Goal: Task Accomplishment & Management: Complete application form

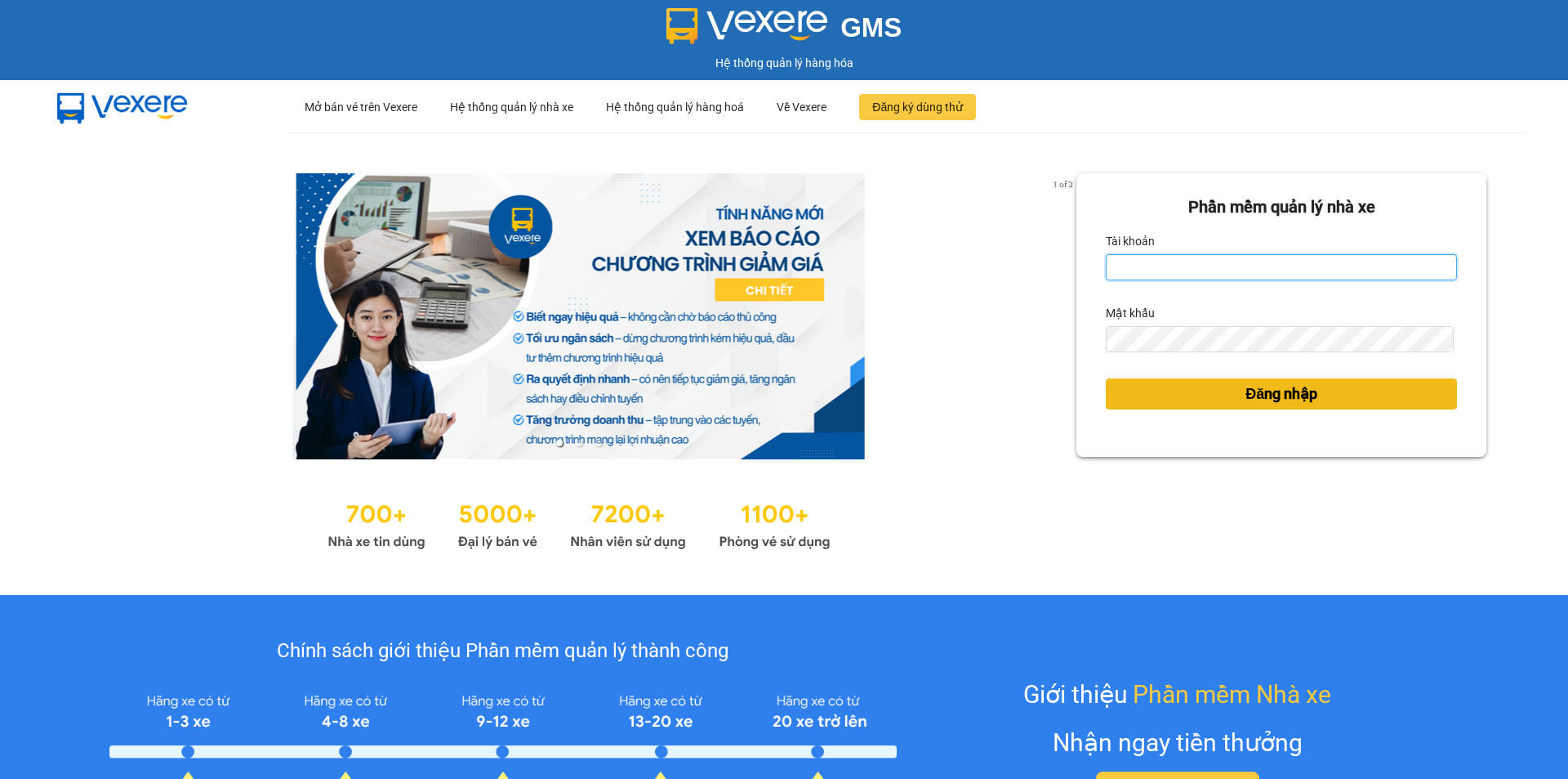
type input "an.tuantrung"
click at [1167, 390] on button "Đăng nhập" at bounding box center [1281, 394] width 351 height 31
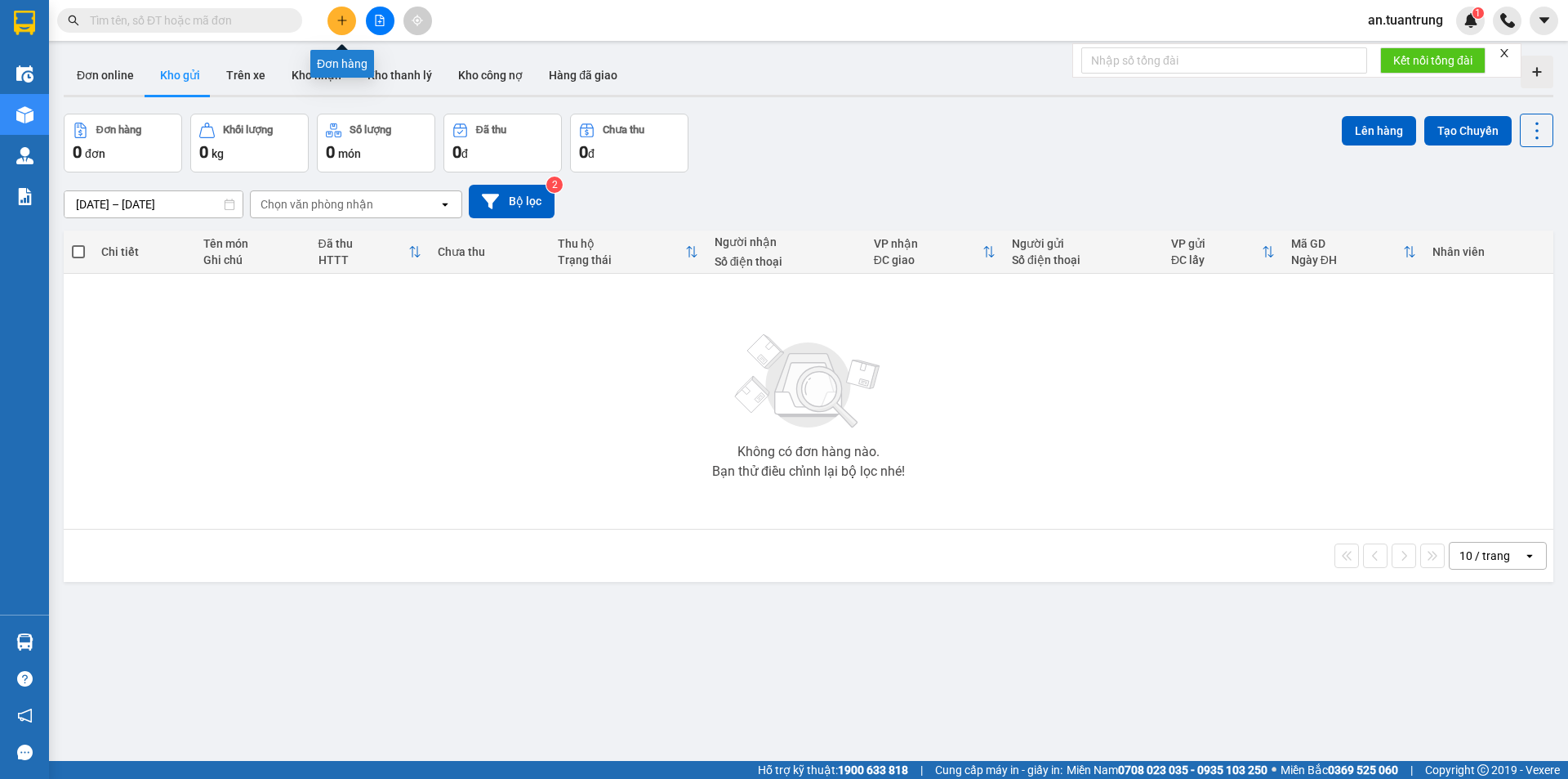
click at [342, 27] on button at bounding box center [341, 20] width 28 height 28
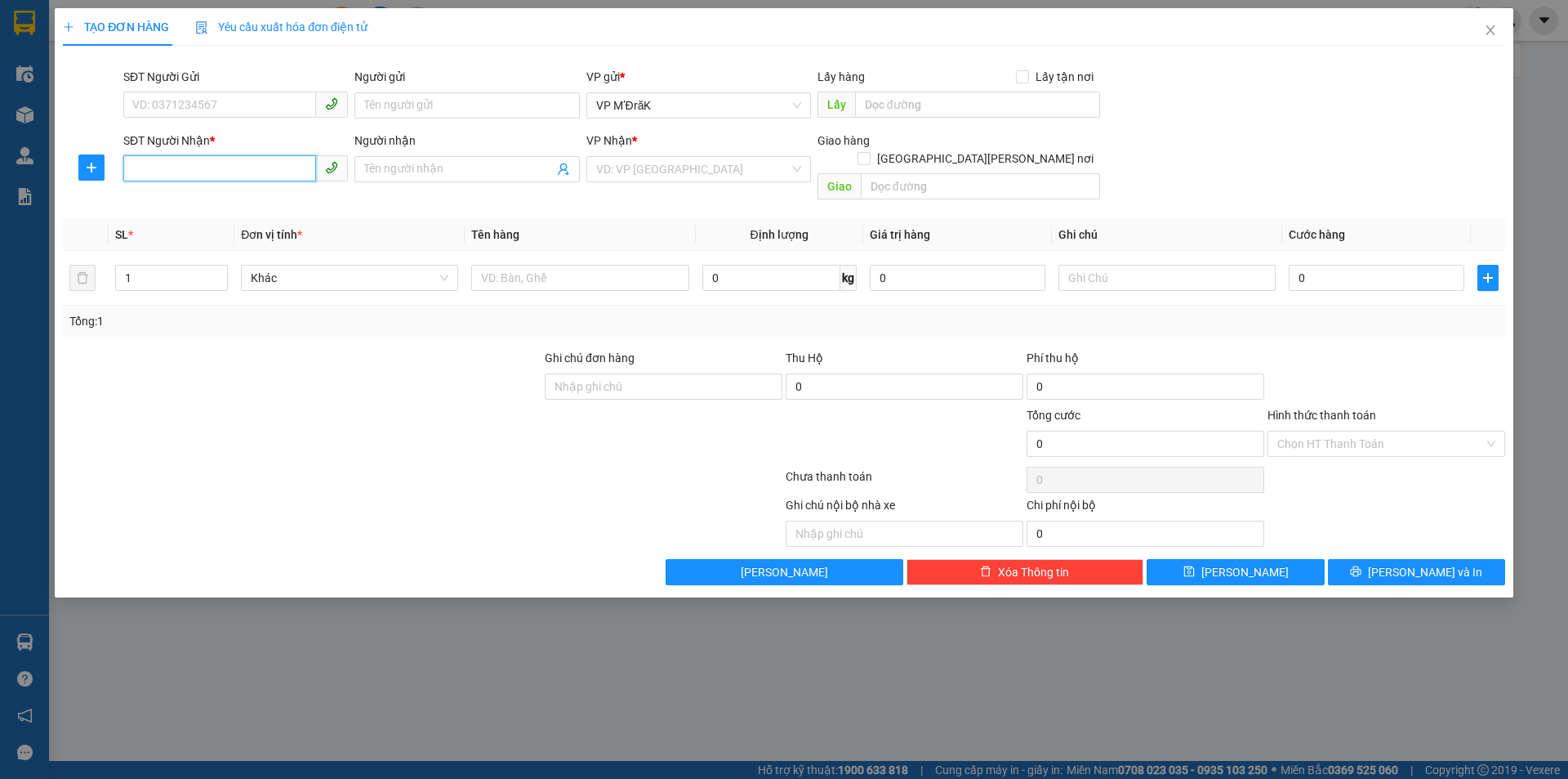
click at [271, 173] on input "SĐT Người Nhận *" at bounding box center [219, 168] width 193 height 27
click at [252, 200] on div "0973969880" at bounding box center [236, 202] width 205 height 18
type input "0973969880"
type input "100.000"
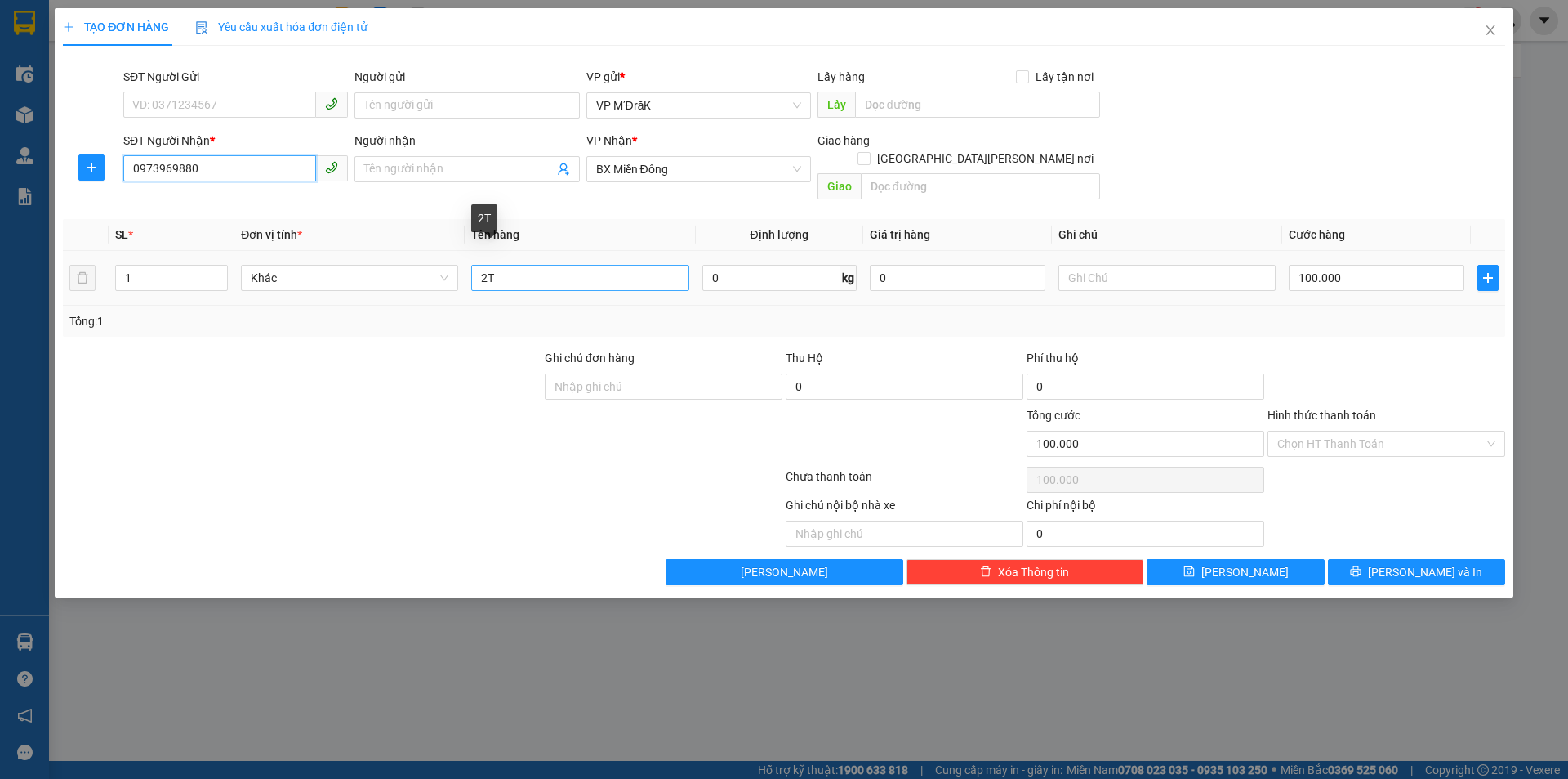
type input "0973969880"
click at [486, 264] on input "2T" at bounding box center [580, 277] width 217 height 27
type input "1T"
click at [1395, 264] on input "100.000" at bounding box center [1376, 277] width 175 height 27
type input "5"
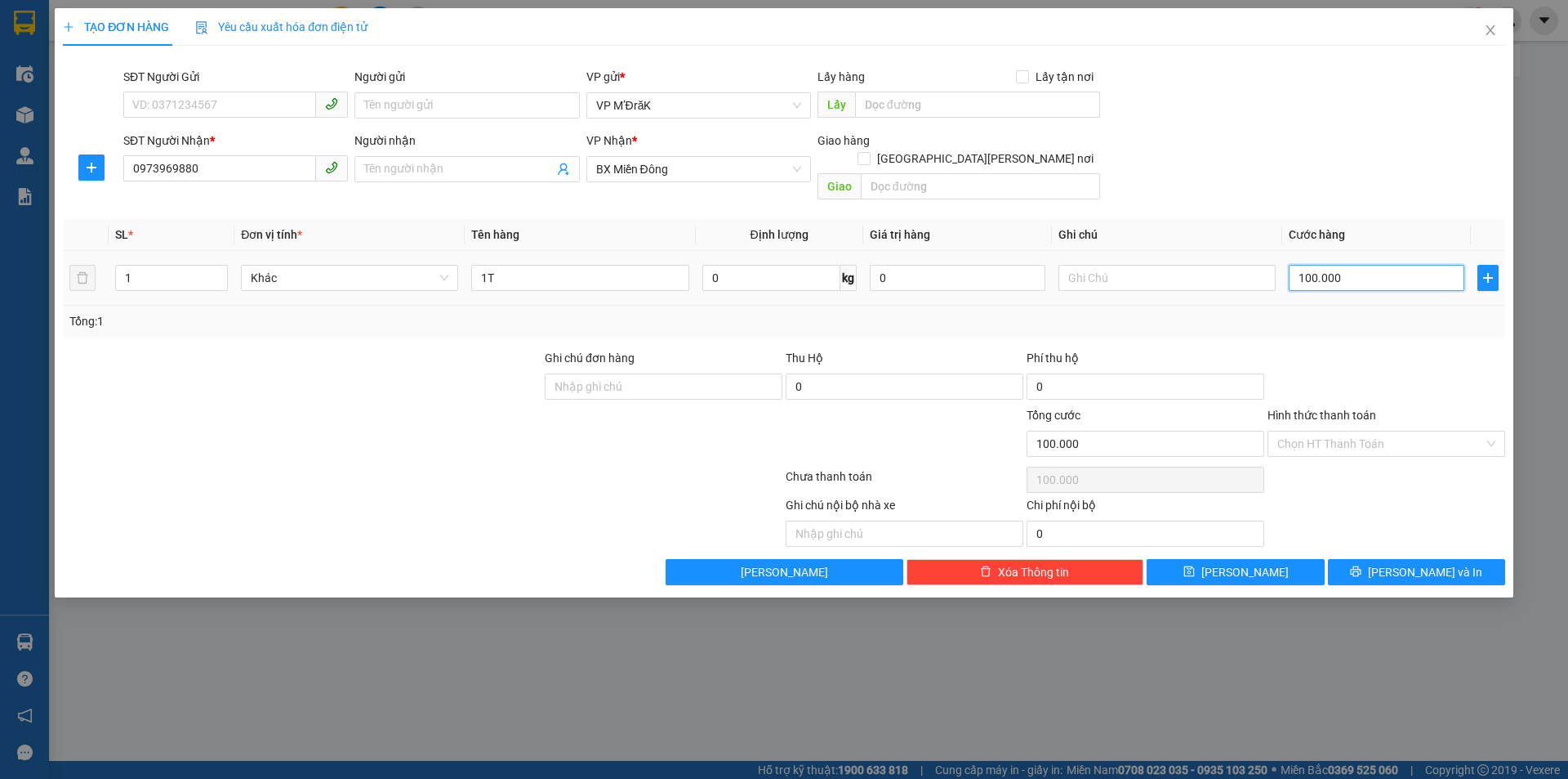
type input "5"
type input "50"
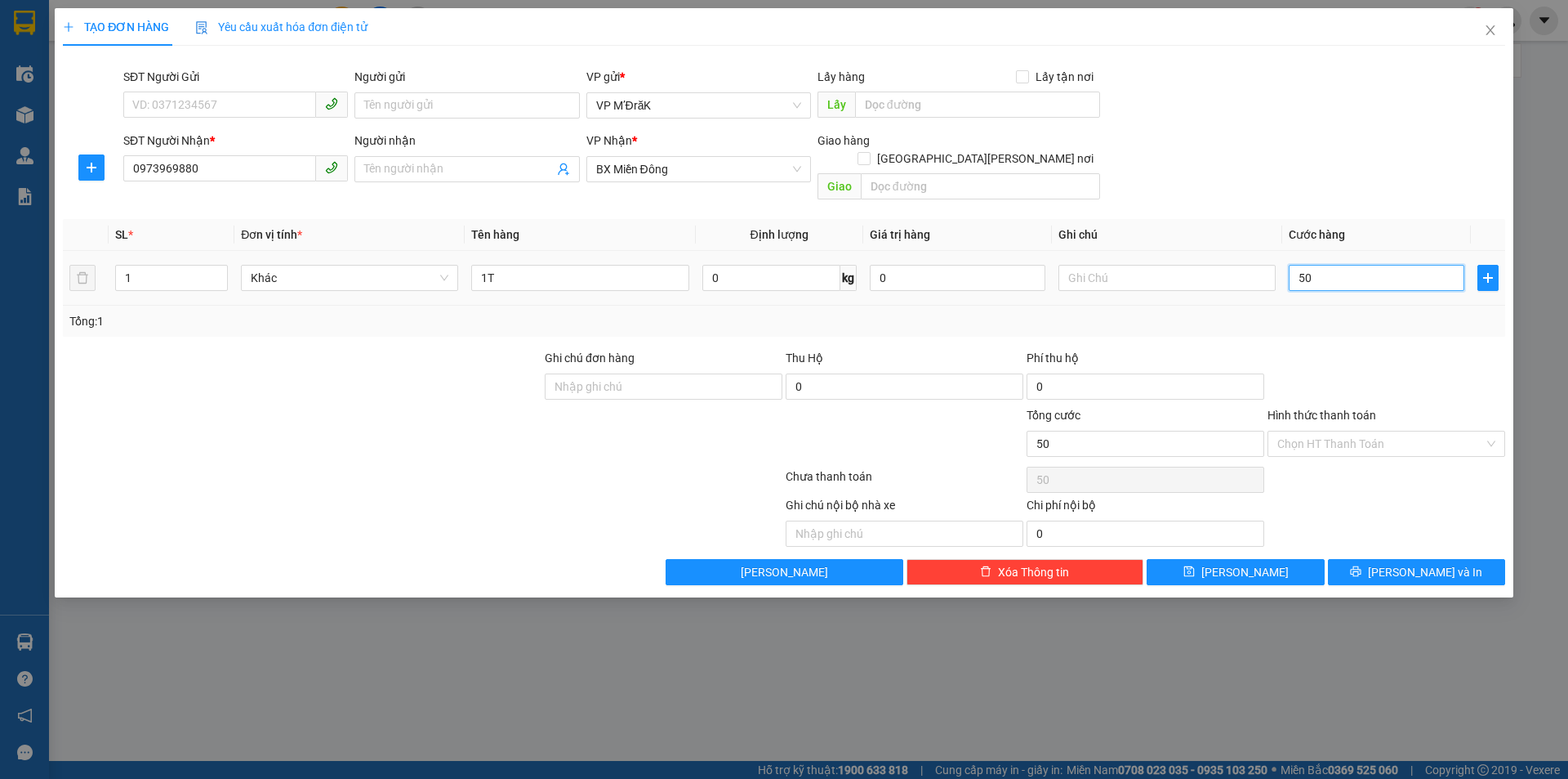
type input "500"
type input "5.000"
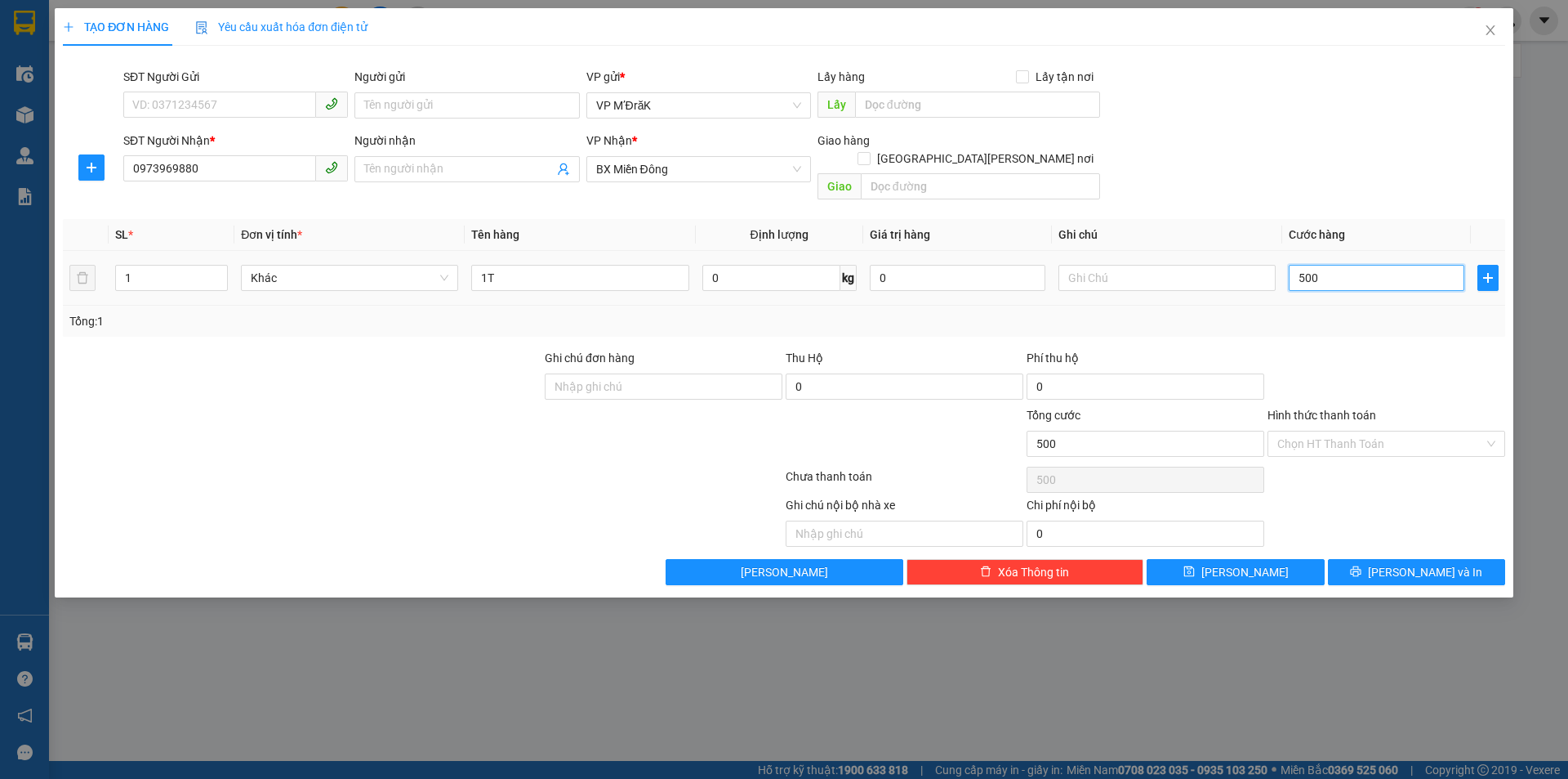
type input "5.000"
type input "50.000"
drag, startPoint x: 1389, startPoint y: 415, endPoint x: 1374, endPoint y: 441, distance: 30.0
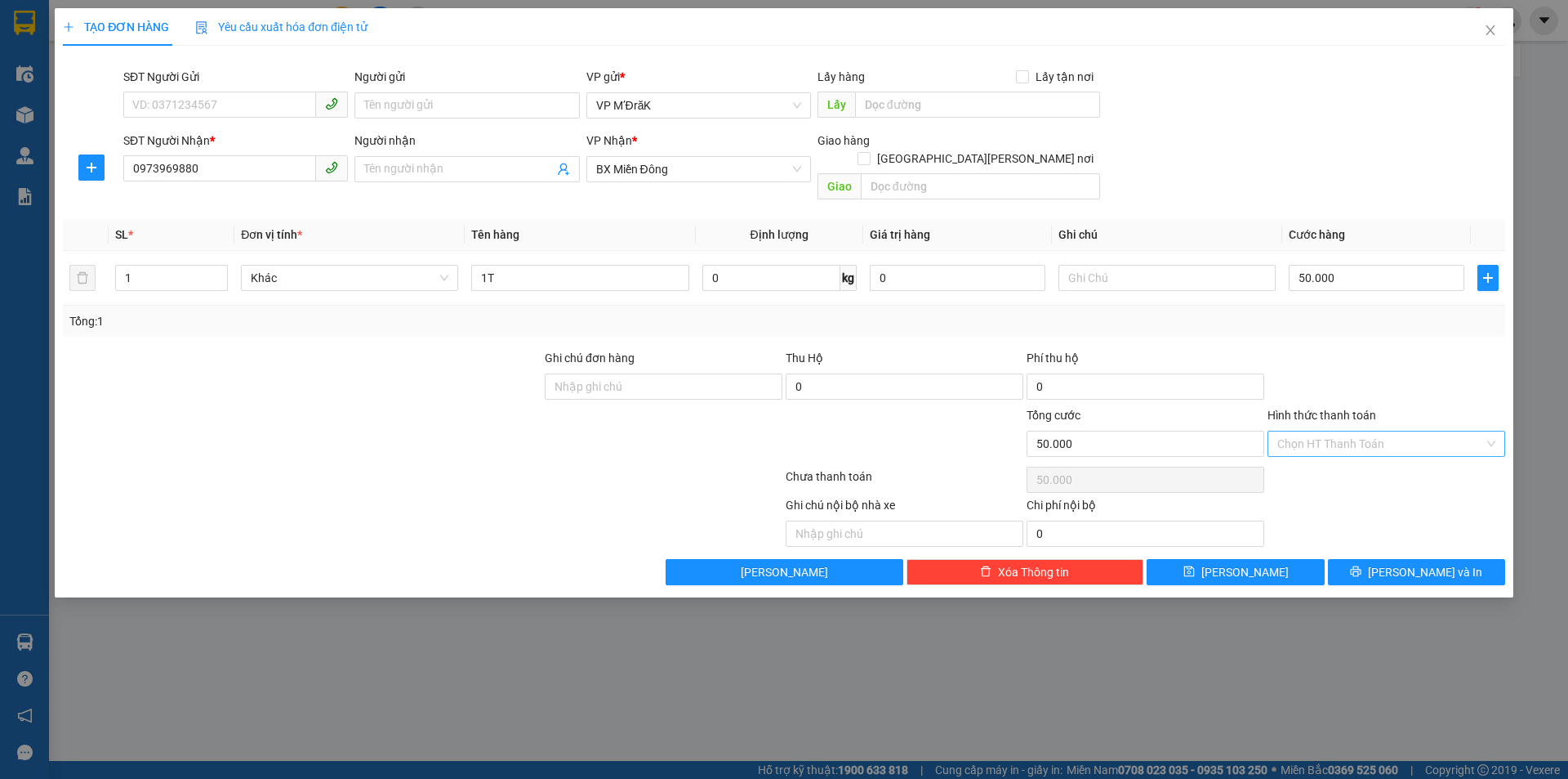
click at [1388, 432] on input "Hình thức thanh toán" at bounding box center [1380, 443] width 207 height 25
click at [1368, 459] on div "Tại văn phòng" at bounding box center [1385, 458] width 218 height 18
type input "0"
click at [1403, 563] on span "Lưu và In" at bounding box center [1425, 572] width 114 height 18
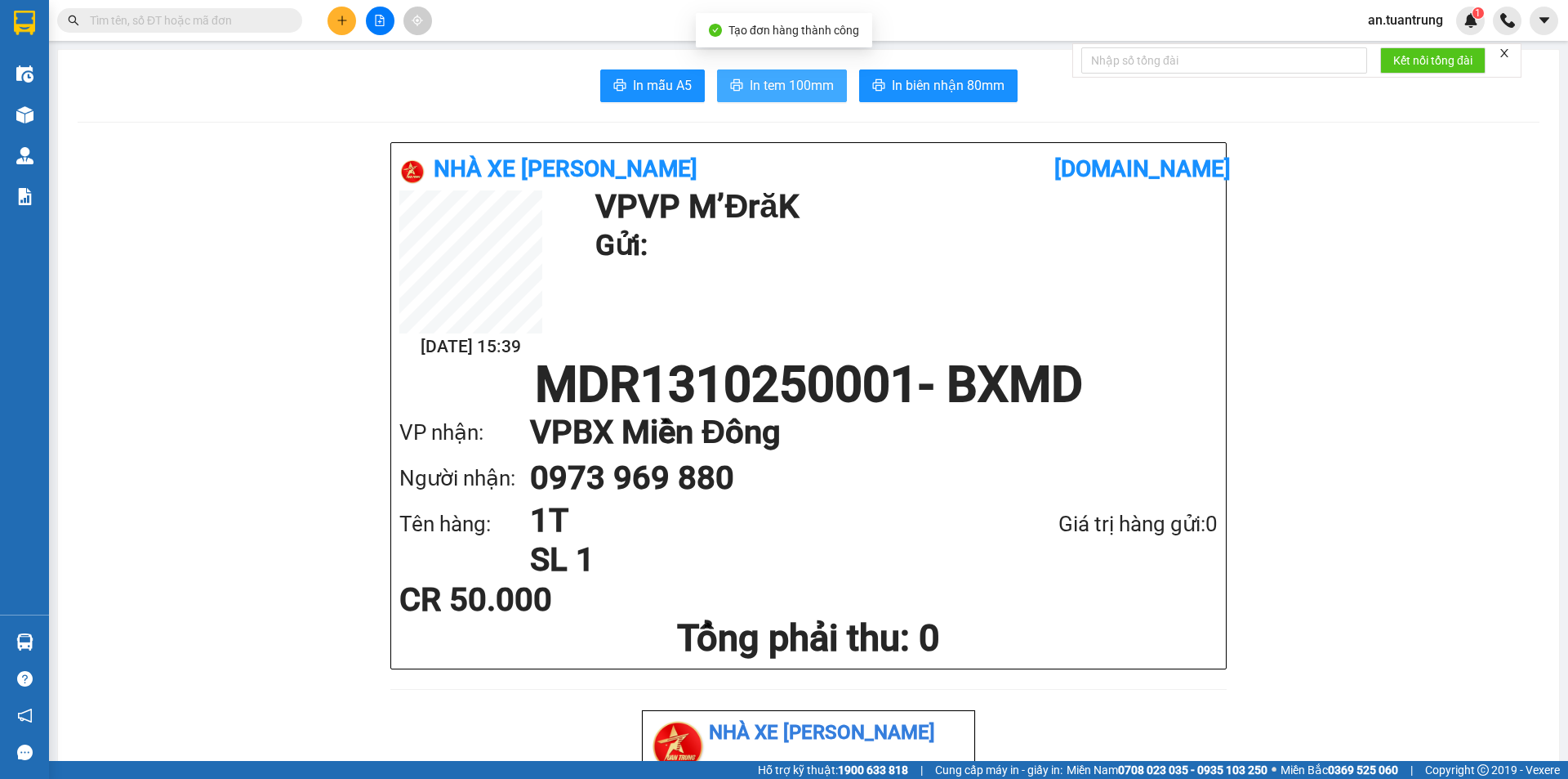
click at [773, 92] on span "In tem 100mm" at bounding box center [791, 85] width 84 height 20
click at [344, 27] on button at bounding box center [341, 20] width 28 height 28
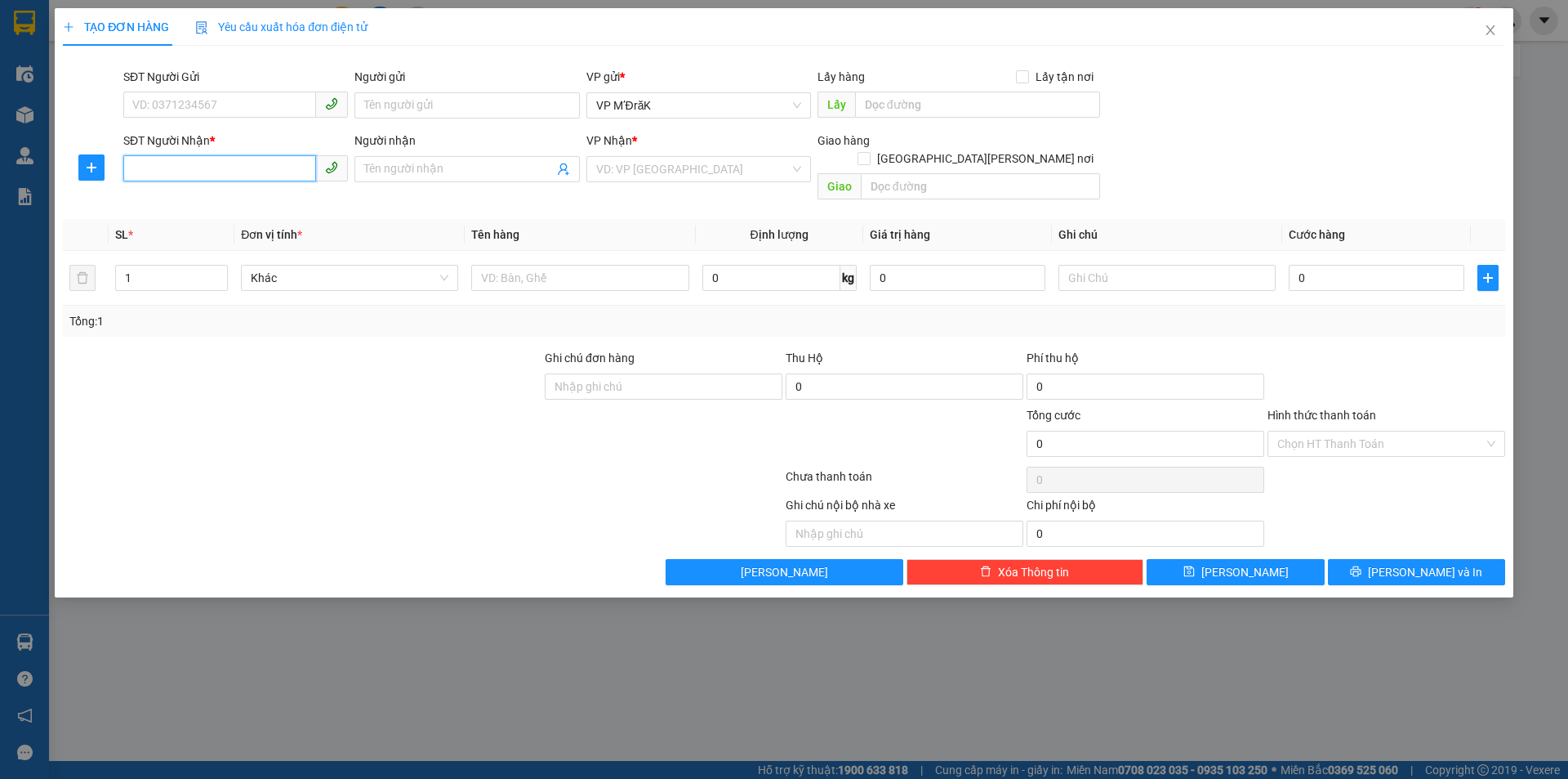
click at [224, 174] on input "SĐT Người Nhận *" at bounding box center [219, 168] width 193 height 27
type input "0349428497"
click at [184, 198] on div "0349428497" at bounding box center [236, 202] width 205 height 18
type input "50.000"
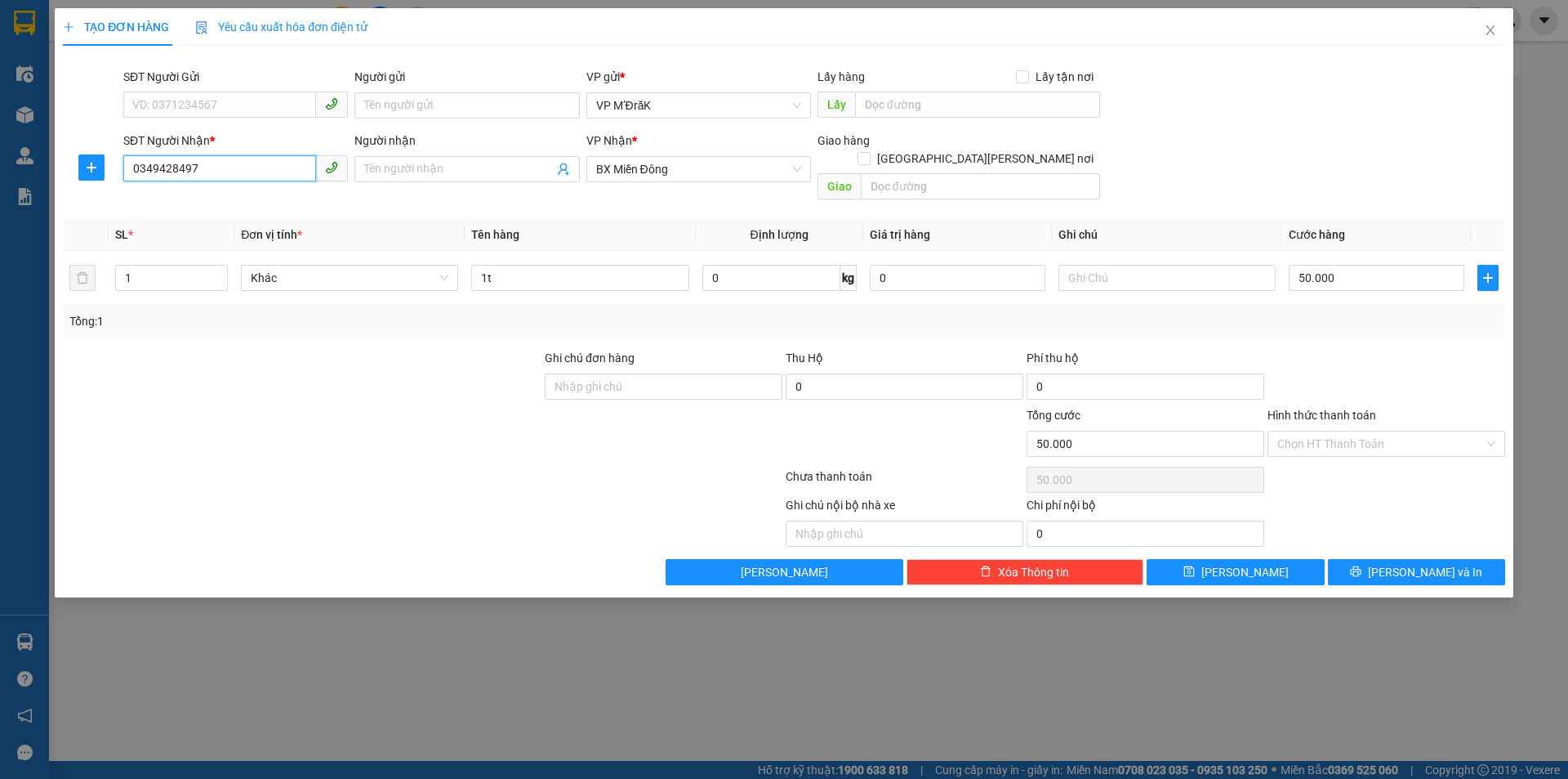
type input "0349428497"
click at [237, 173] on input "0349428497" at bounding box center [219, 168] width 193 height 27
click at [229, 214] on div "0349428497" at bounding box center [236, 201] width 225 height 27
click at [614, 264] on input "1t" at bounding box center [580, 277] width 217 height 27
type input "1túm"
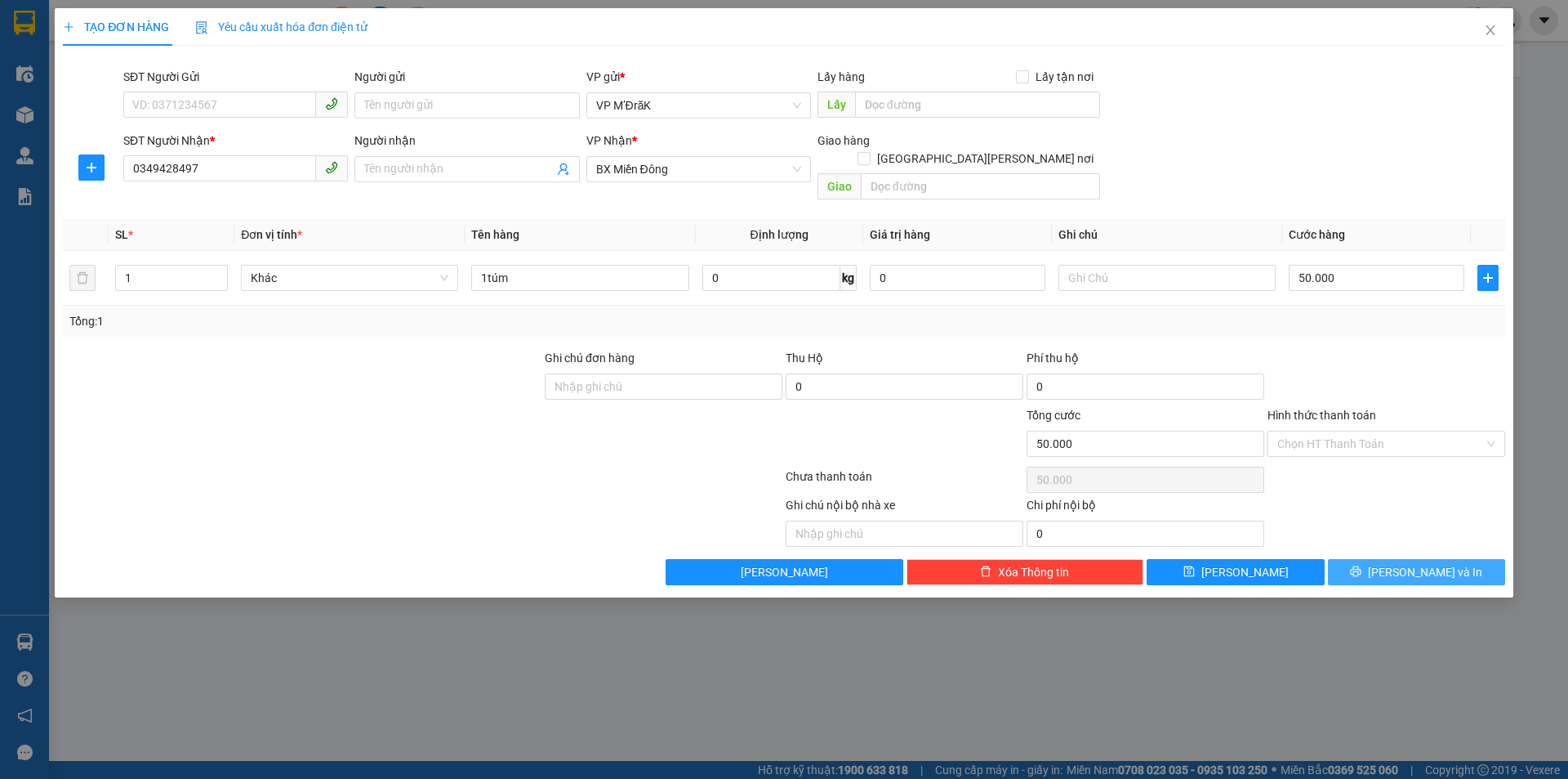
click at [1397, 564] on button "Lưu và In" at bounding box center [1416, 571] width 177 height 27
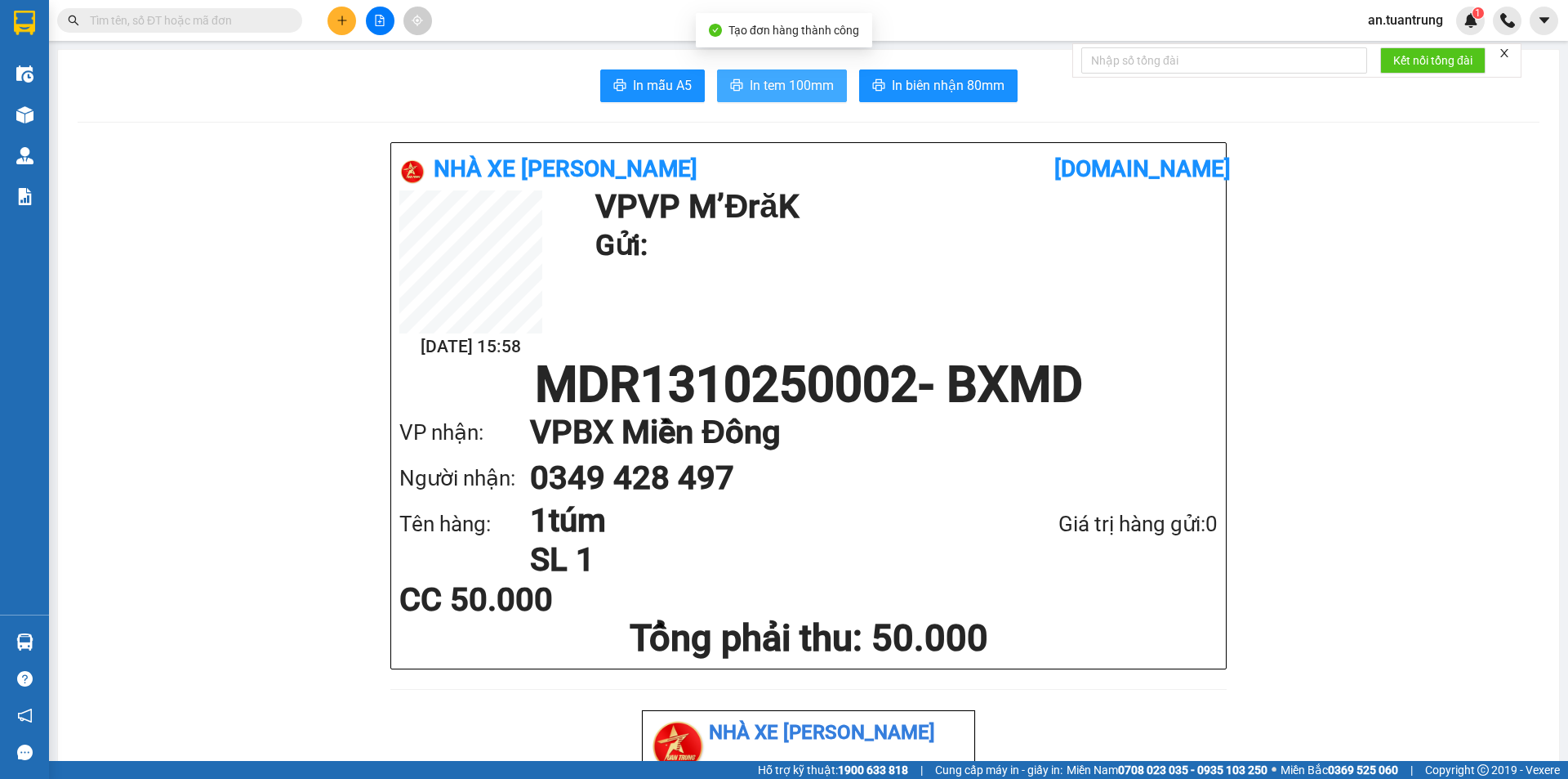
click at [737, 91] on button "In tem 100mm" at bounding box center [781, 86] width 130 height 33
click at [341, 26] on icon "plus" at bounding box center [342, 20] width 12 height 12
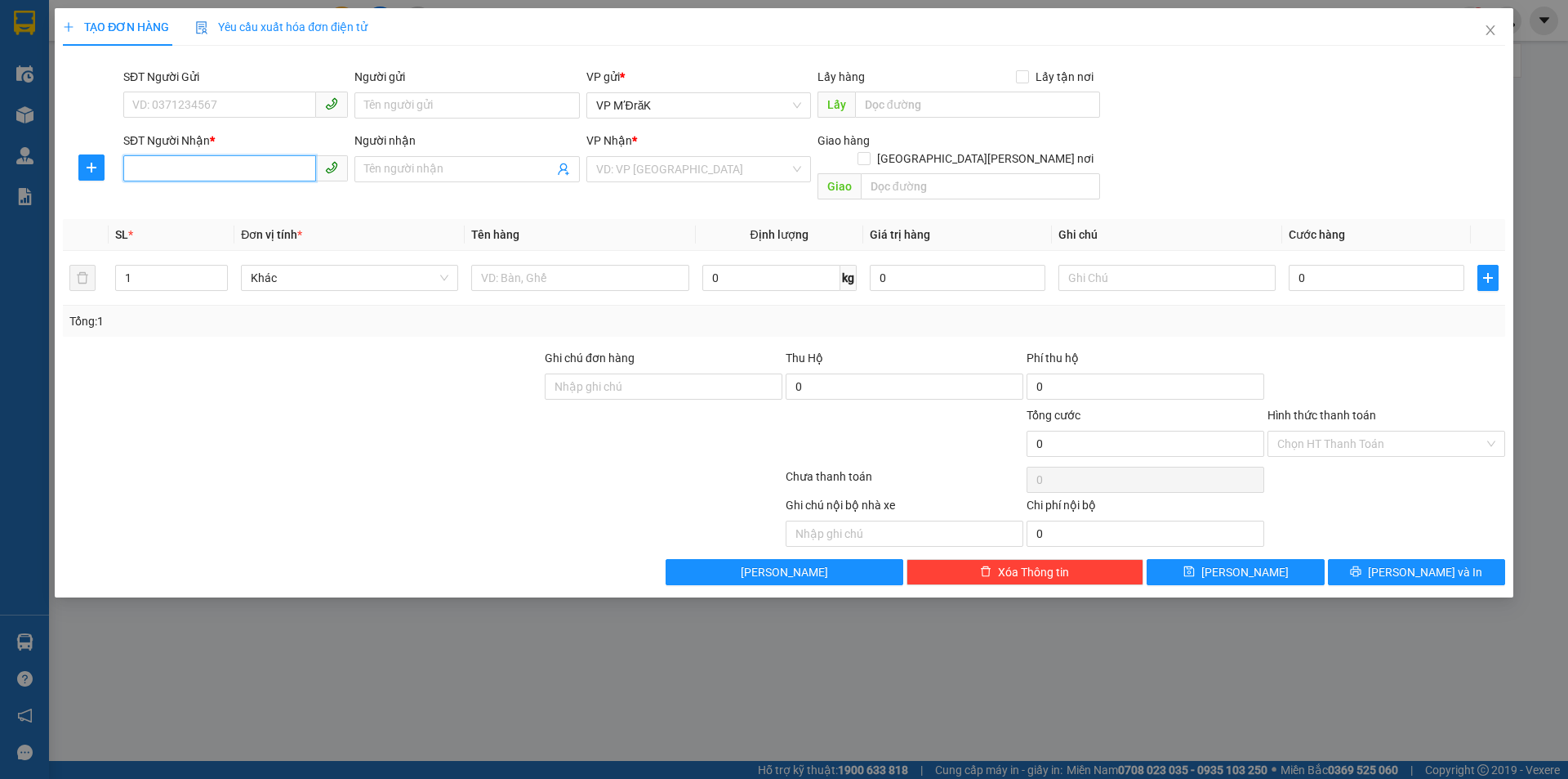
click at [216, 172] on input "SĐT Người Nhận *" at bounding box center [219, 168] width 193 height 27
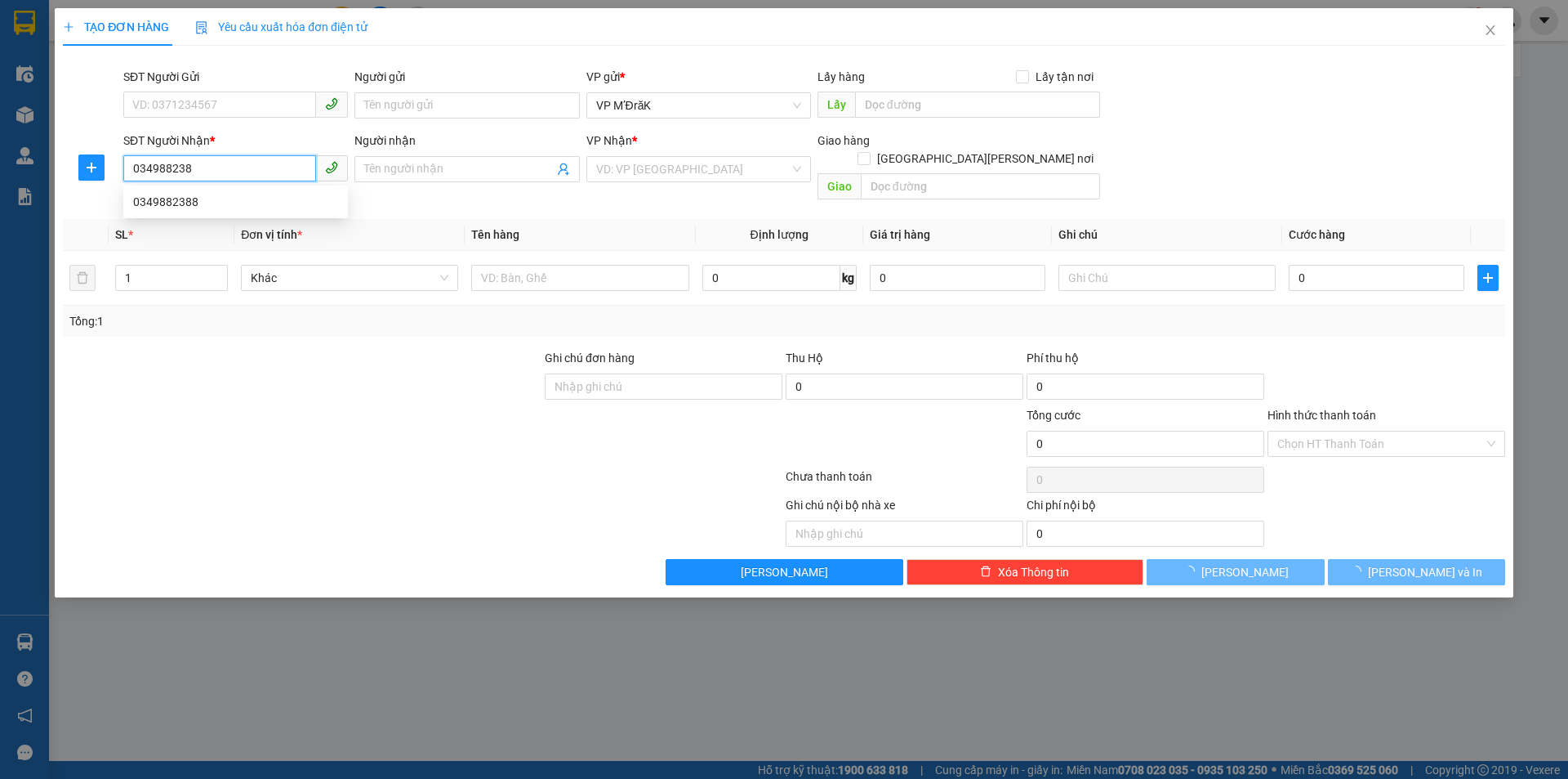
type input "0349882388"
click at [281, 208] on div "0349882388" at bounding box center [236, 202] width 205 height 18
type input "HÒA LÂN"
type input "80.000"
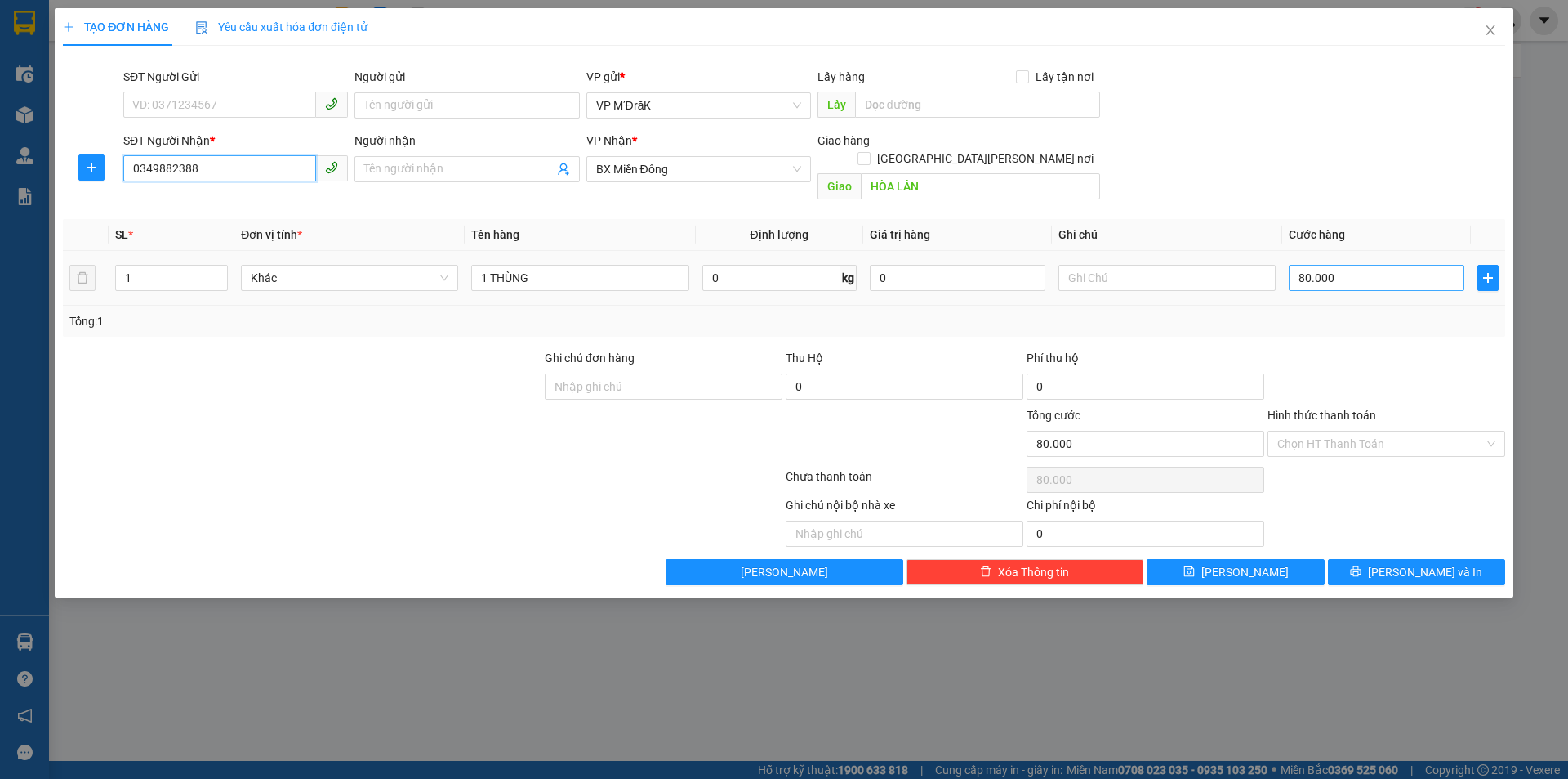
type input "0349882388"
click at [1382, 269] on input "80.000" at bounding box center [1376, 277] width 175 height 27
type input "7"
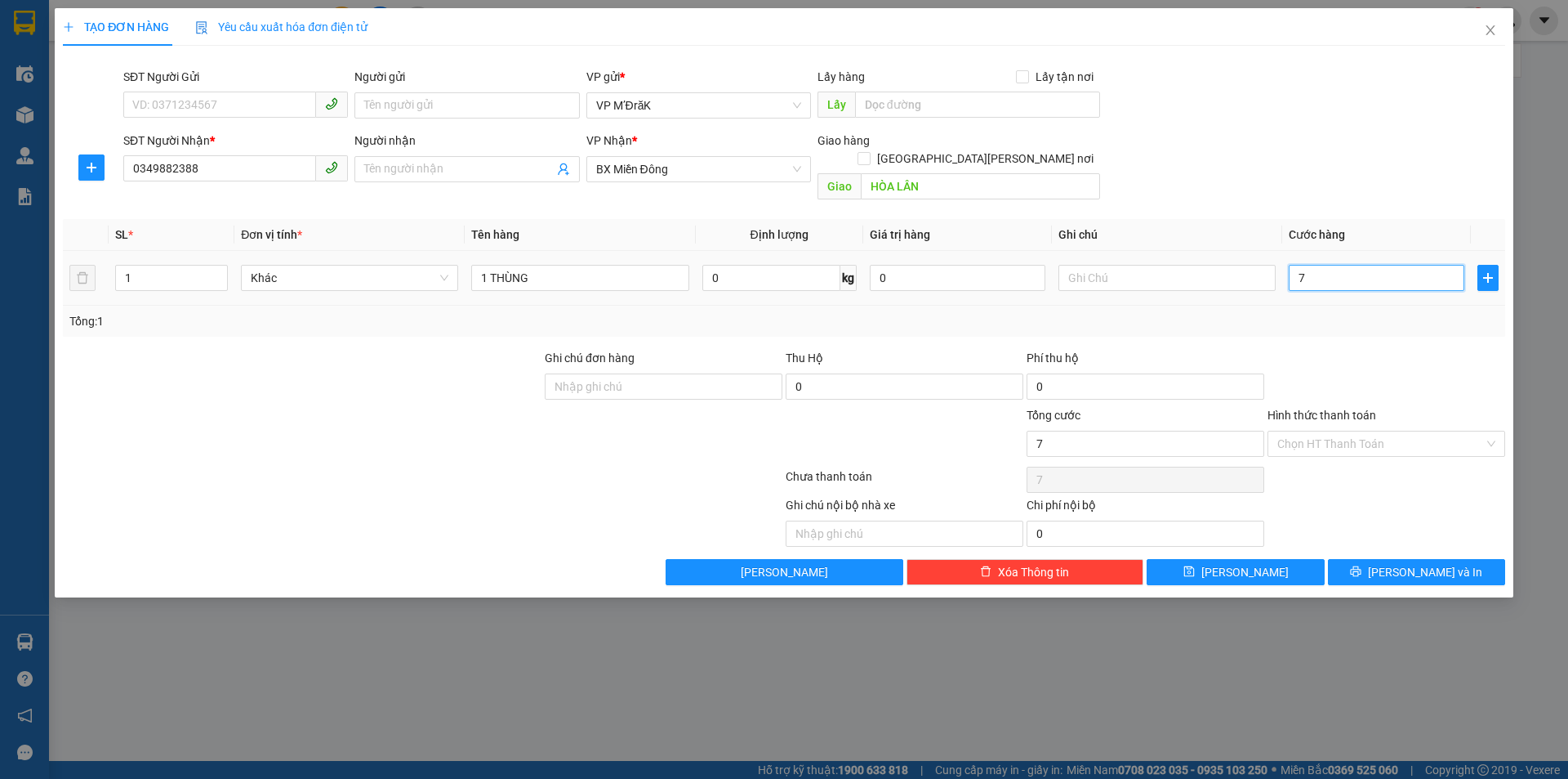
type input "70"
type input "700"
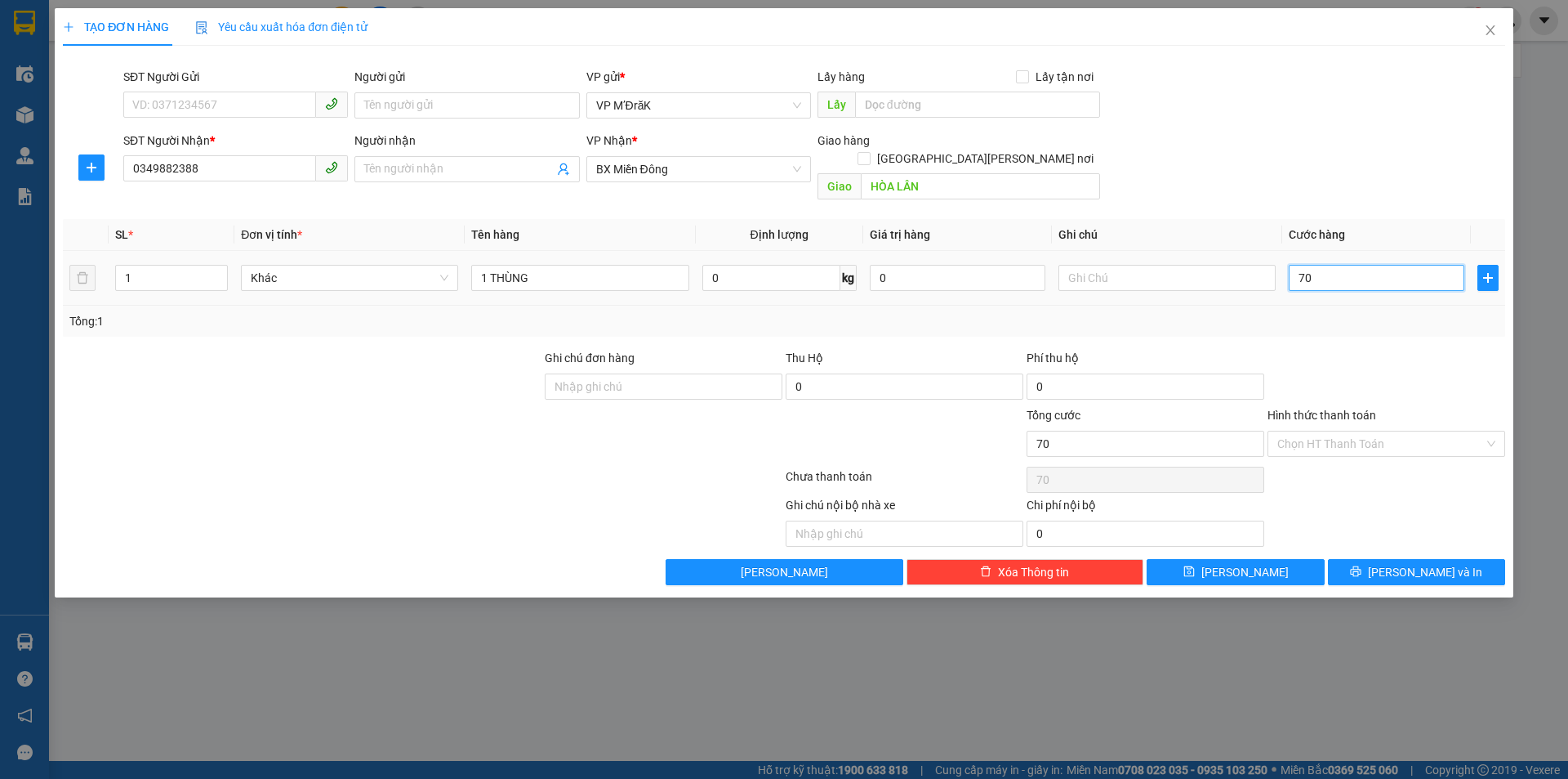
type input "700"
type input "7.000"
type input "70.000"
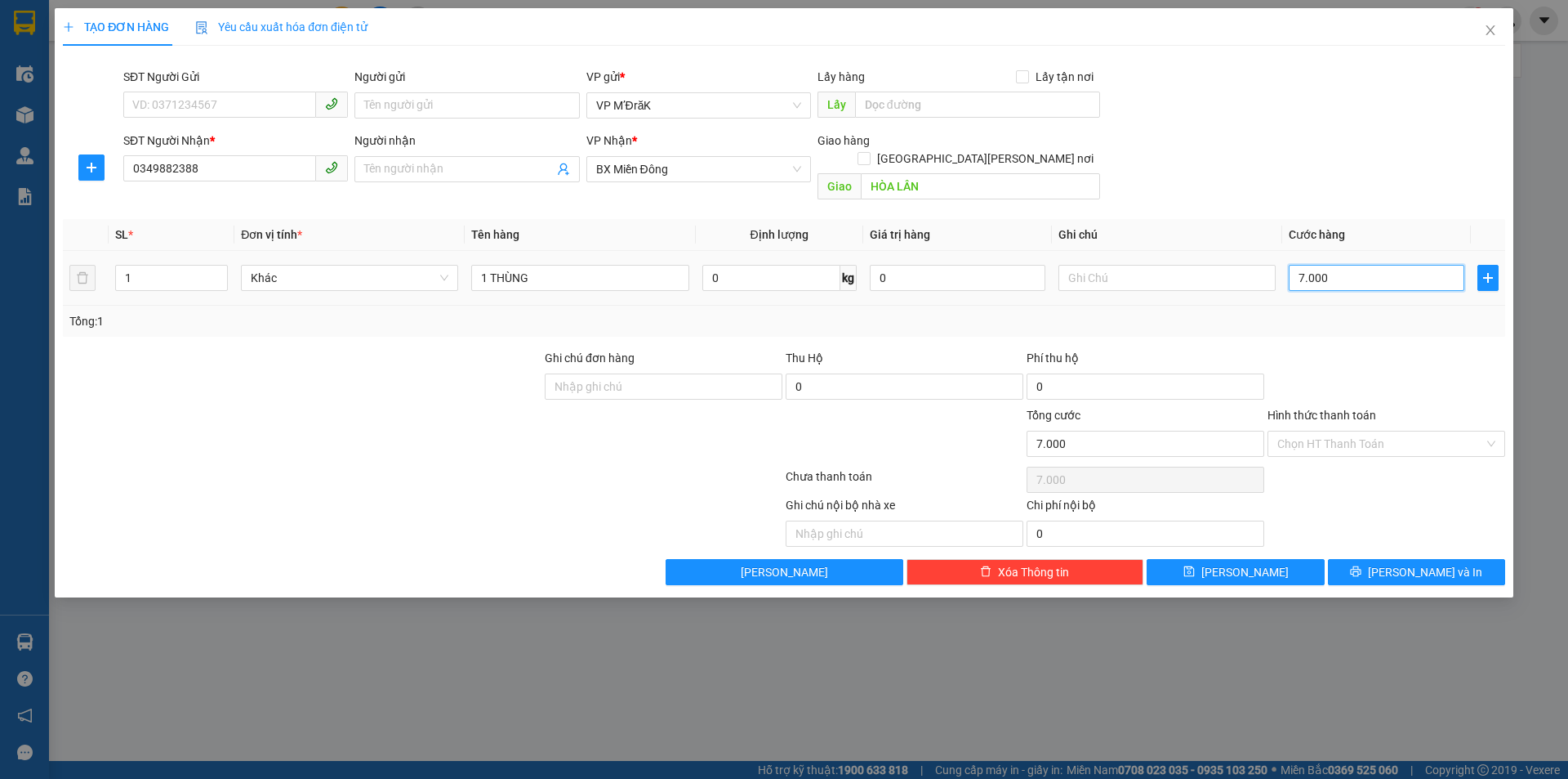
type input "70.000"
click at [1376, 559] on button "Lưu và In" at bounding box center [1416, 571] width 177 height 27
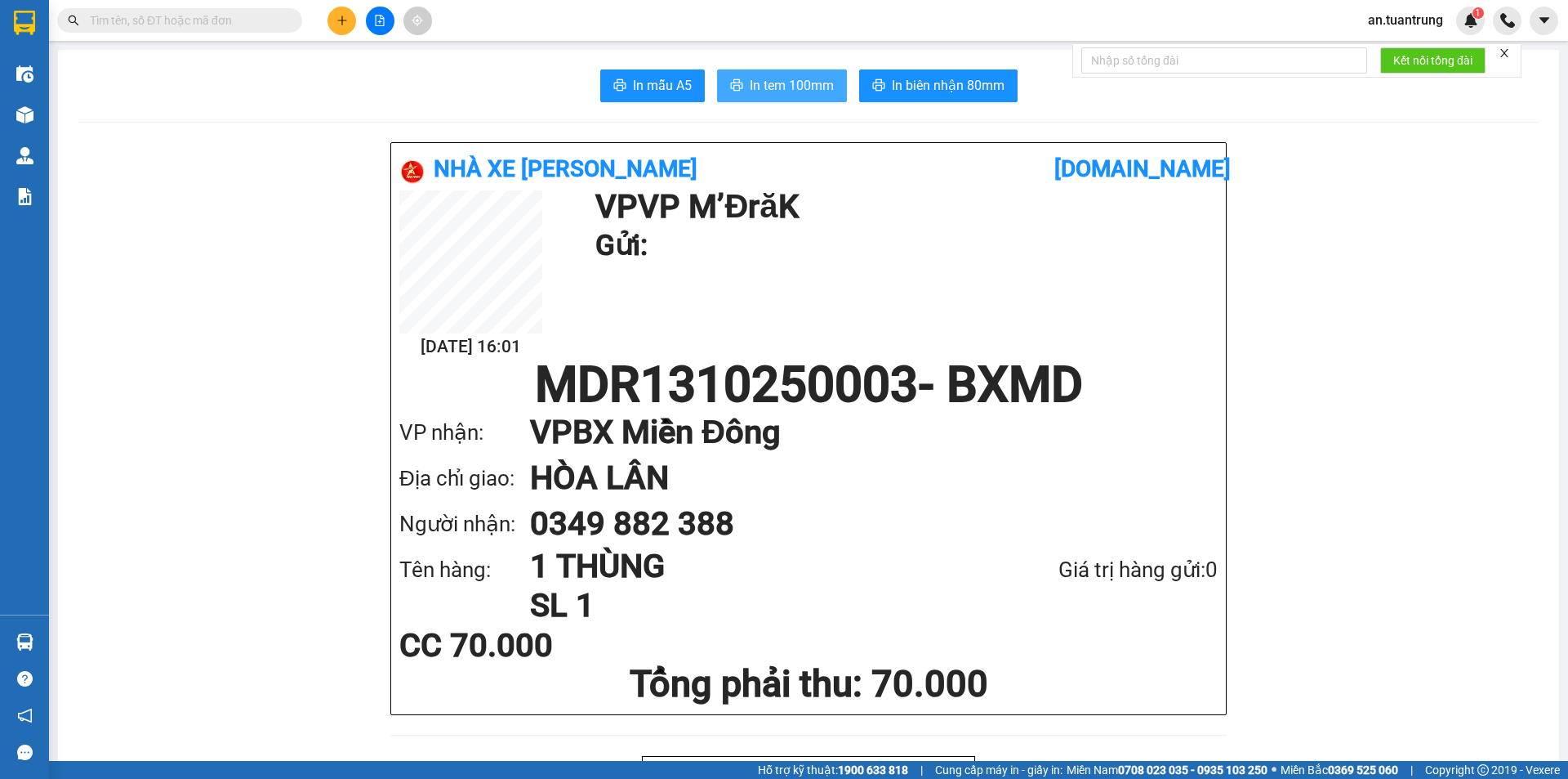
click at [768, 74] on button "In tem 100mm" at bounding box center [781, 86] width 130 height 33
